Goal: Find specific page/section

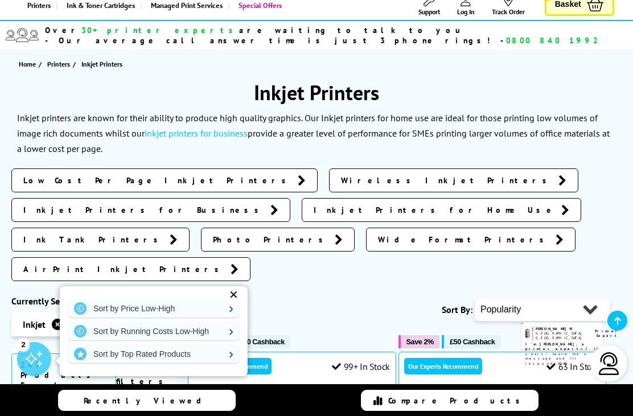
scroll to position [94, 0]
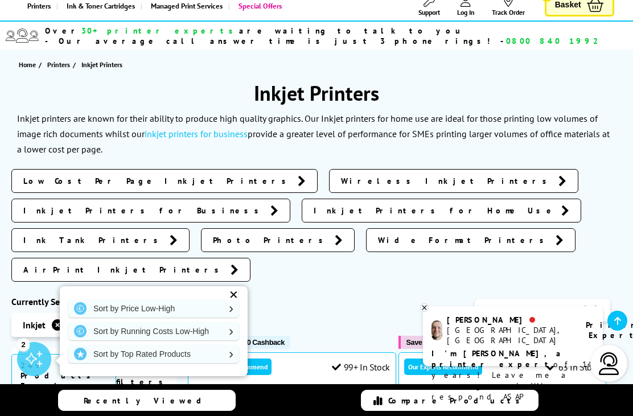
click at [341, 175] on span "Wireless Inkjet Printers" at bounding box center [447, 180] width 212 height 11
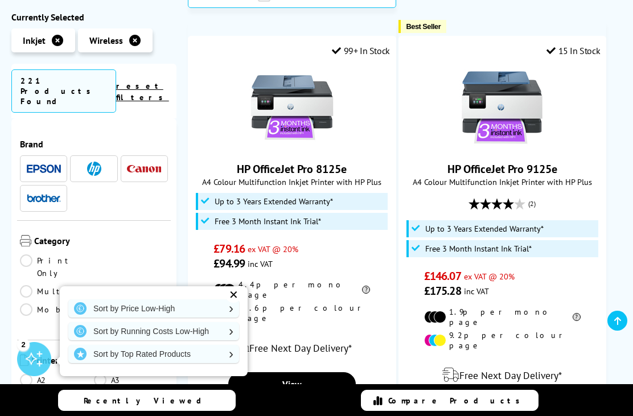
scroll to position [1283, 0]
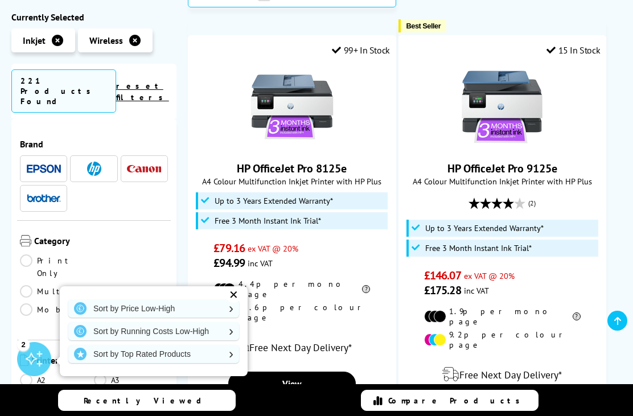
click at [44, 194] on img at bounding box center [44, 198] width 34 height 8
